Goal: Task Accomplishment & Management: Complete application form

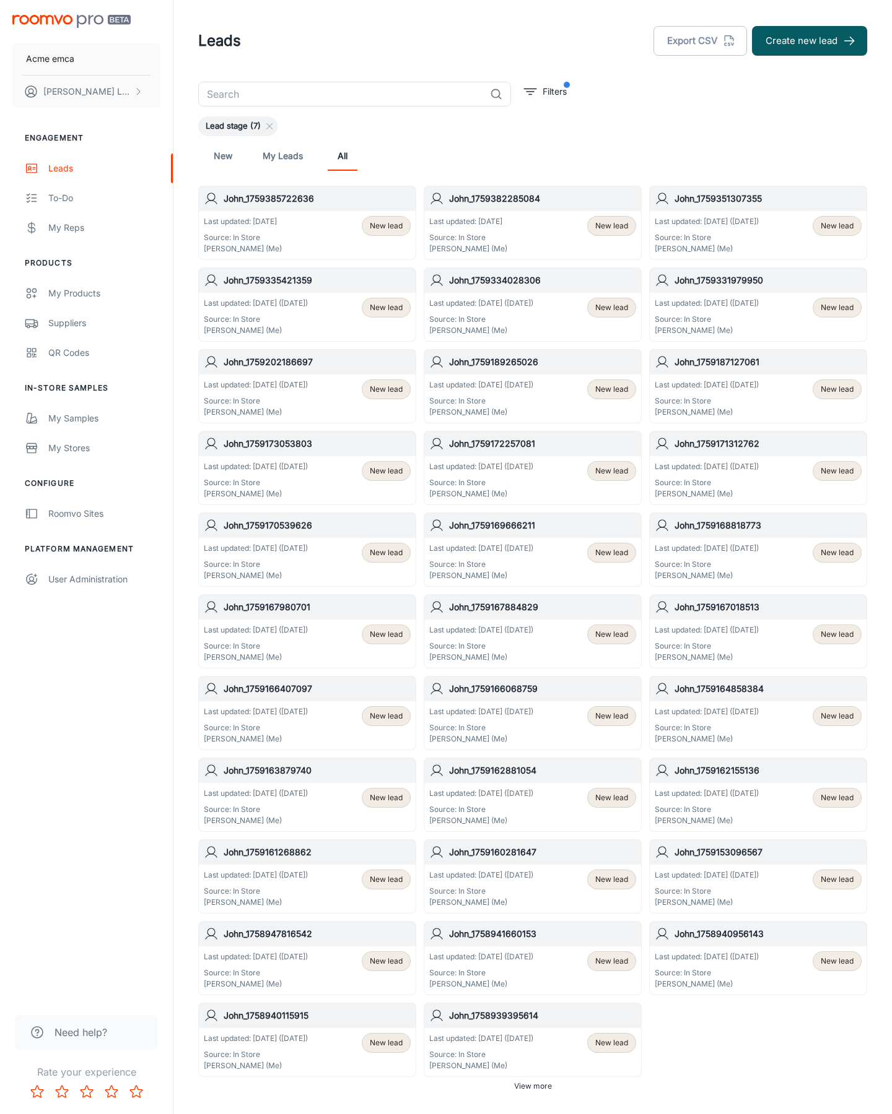
click at [809, 41] on button "Create new lead" at bounding box center [809, 41] width 115 height 30
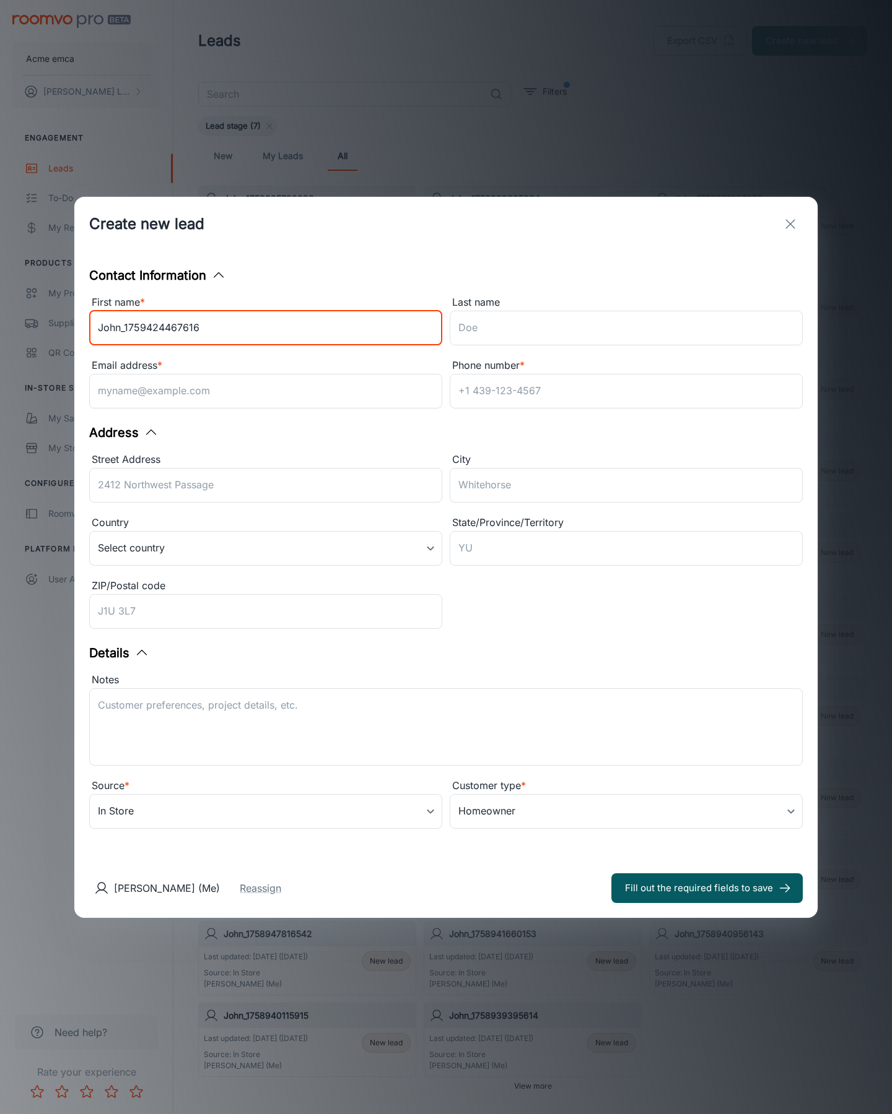
type input "John_1759424467616"
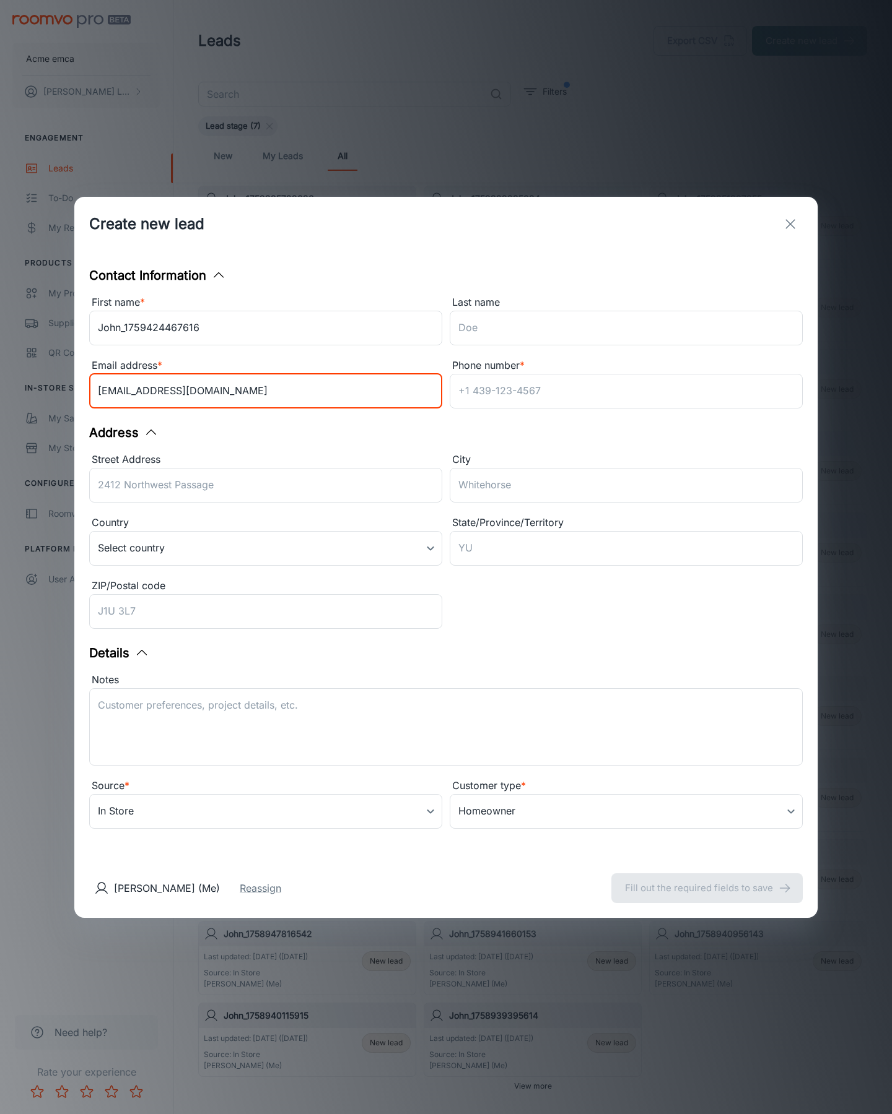
type input "[EMAIL_ADDRESS][DOMAIN_NAME]"
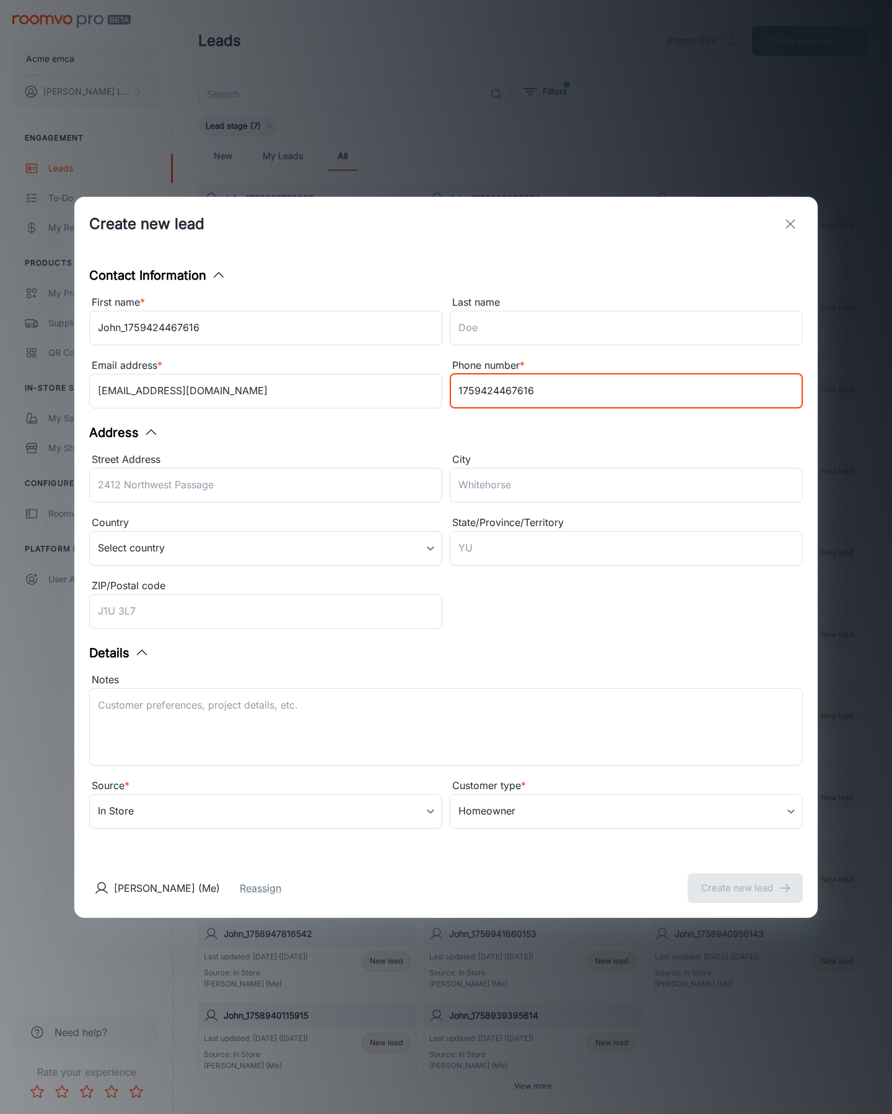
type input "1759424467616"
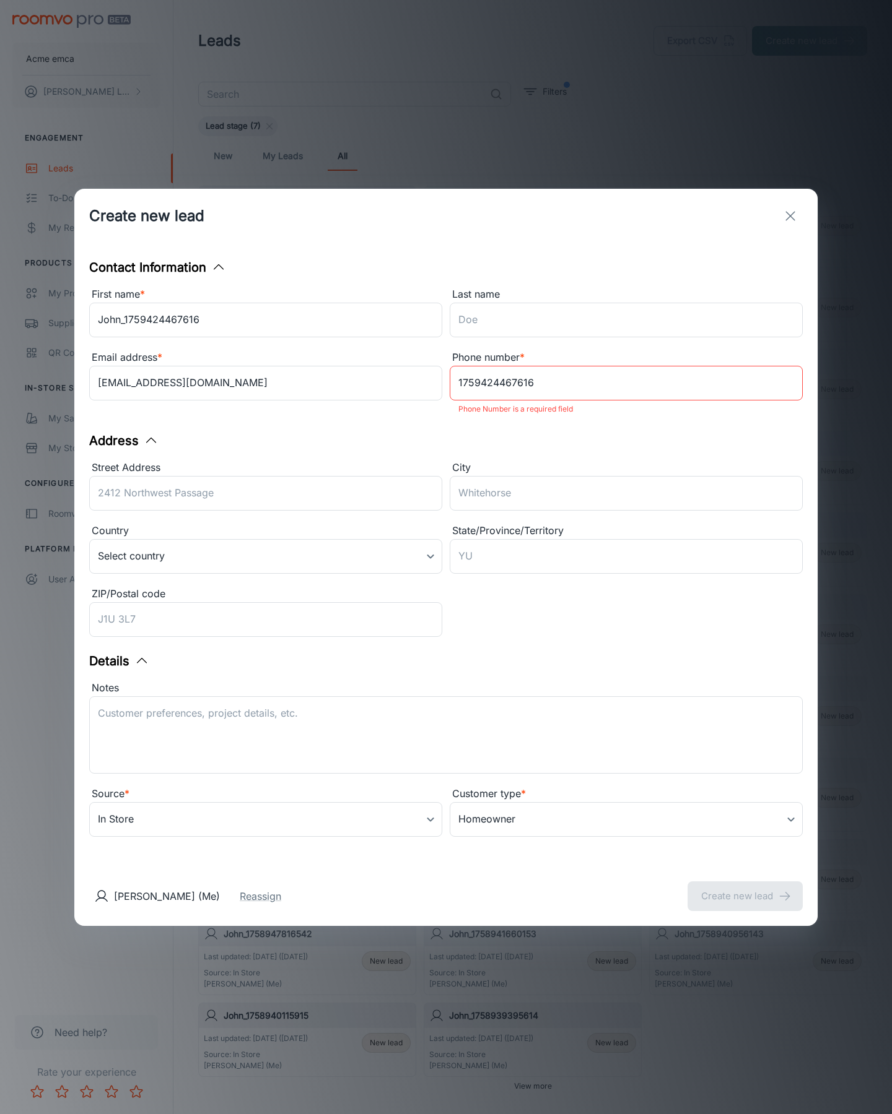
click at [745, 888] on button "Create new lead" at bounding box center [744, 897] width 115 height 30
